Goal: Task Accomplishment & Management: Manage account settings

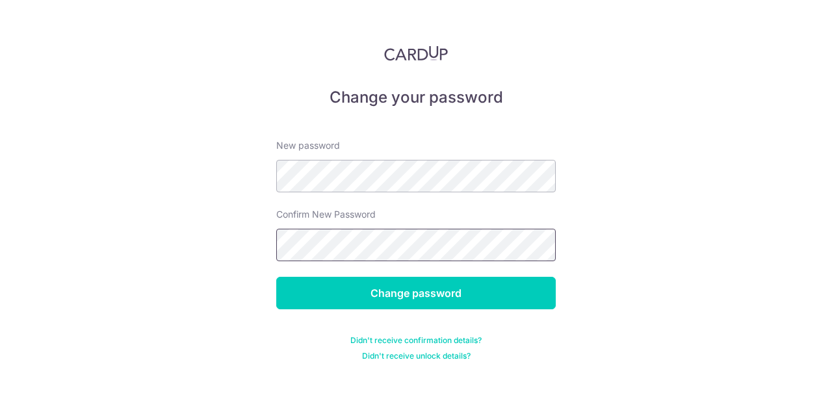
click at [276, 277] on input "Change password" at bounding box center [415, 293] width 279 height 32
